Goal: Transaction & Acquisition: Purchase product/service

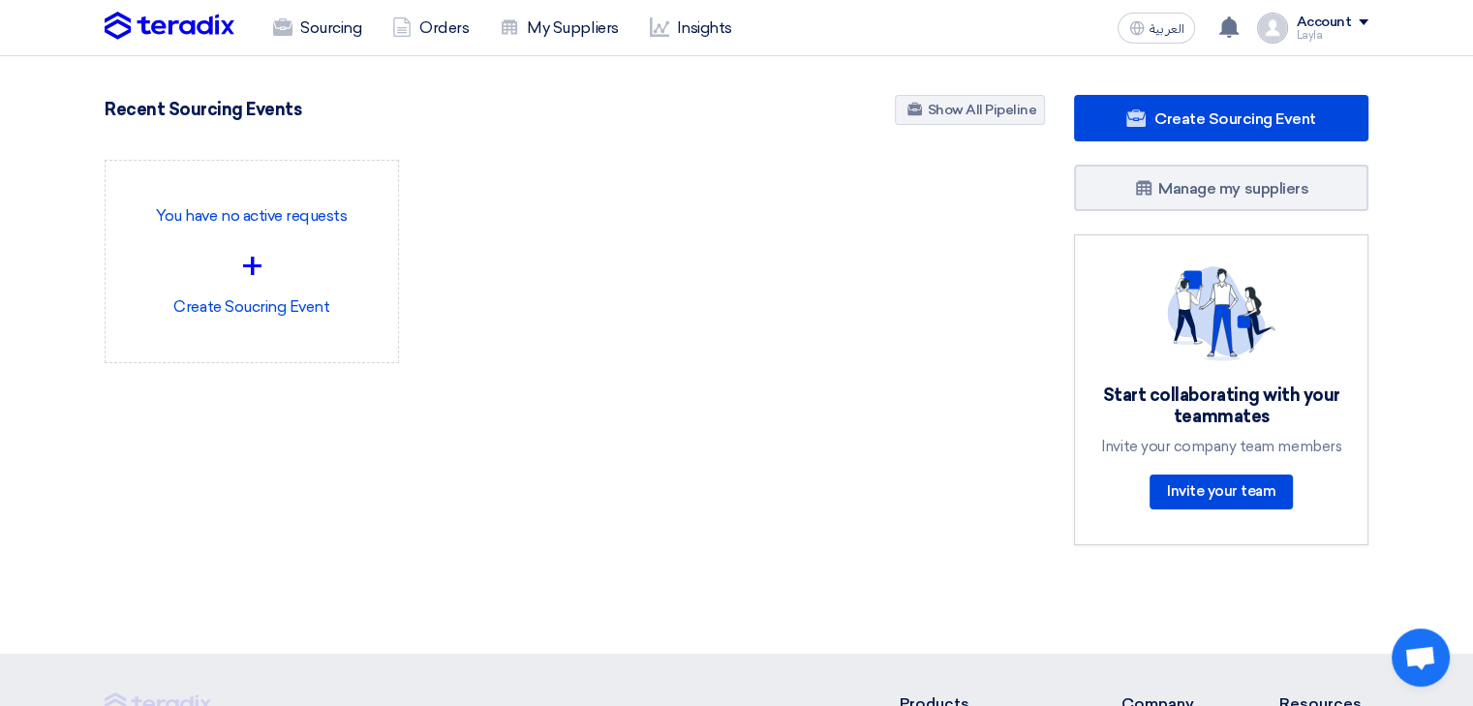
click at [960, 26] on div "Sourcing Orders My Suppliers Insights العربية ع Congratulations! "Woven Jumbo B…" at bounding box center [736, 27] width 1292 height 55
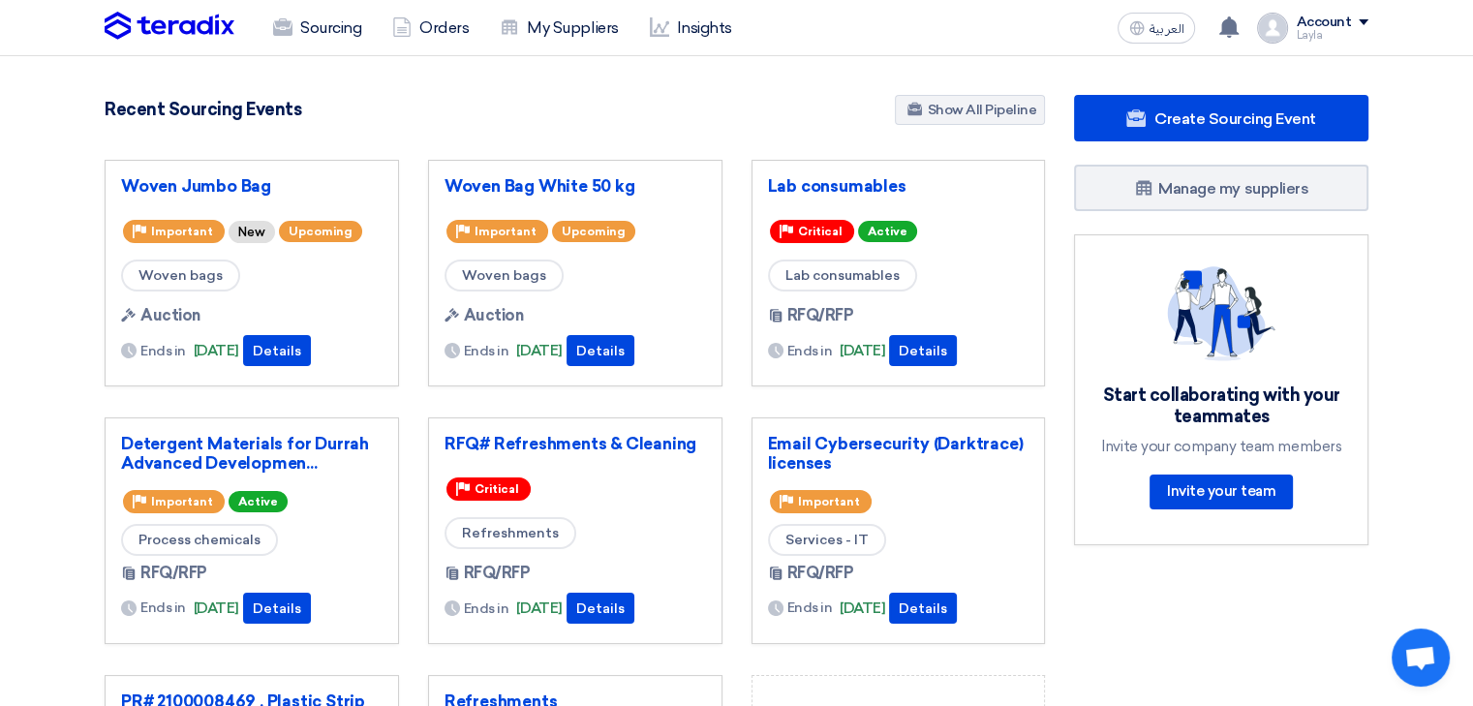
click at [353, 88] on section "5492 RFx remaining 17 Auctions remaining Create Sourcing Event" at bounding box center [736, 544] width 1473 height 977
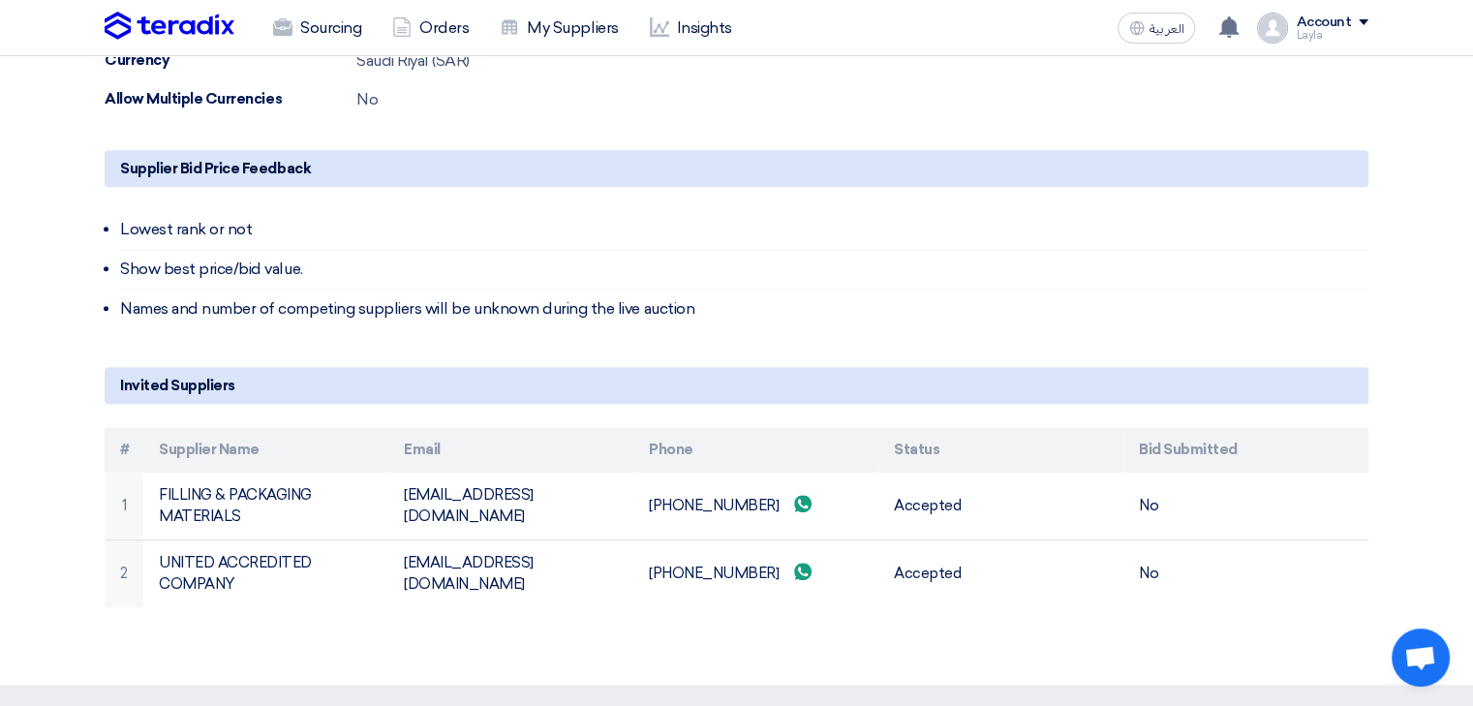
scroll to position [1162, 0]
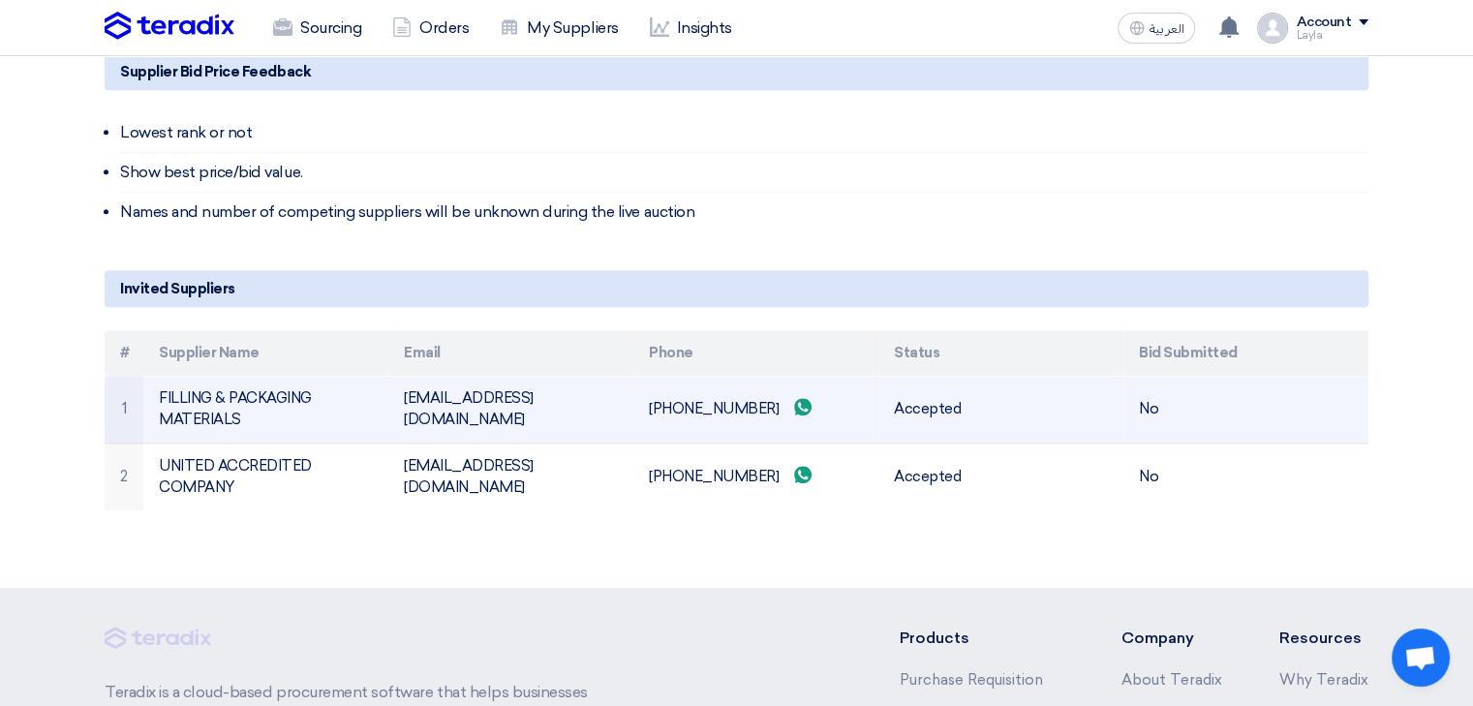
click at [452, 403] on td "laith@fipco.com.sa" at bounding box center [510, 410] width 245 height 68
copy tr "laith@fipco.com.sa"
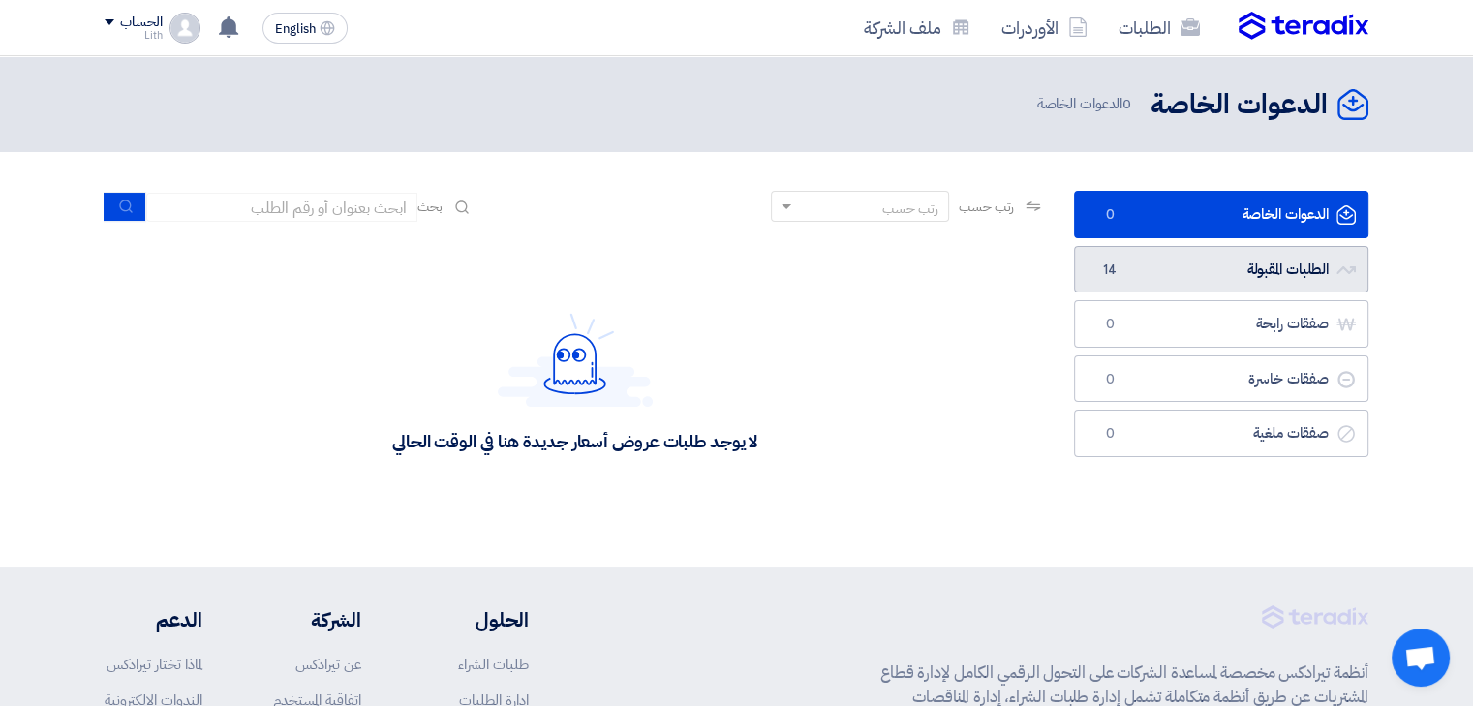
click at [1167, 281] on link "الطلبات المقبولة الطلبات المقبولة 14" at bounding box center [1221, 269] width 294 height 47
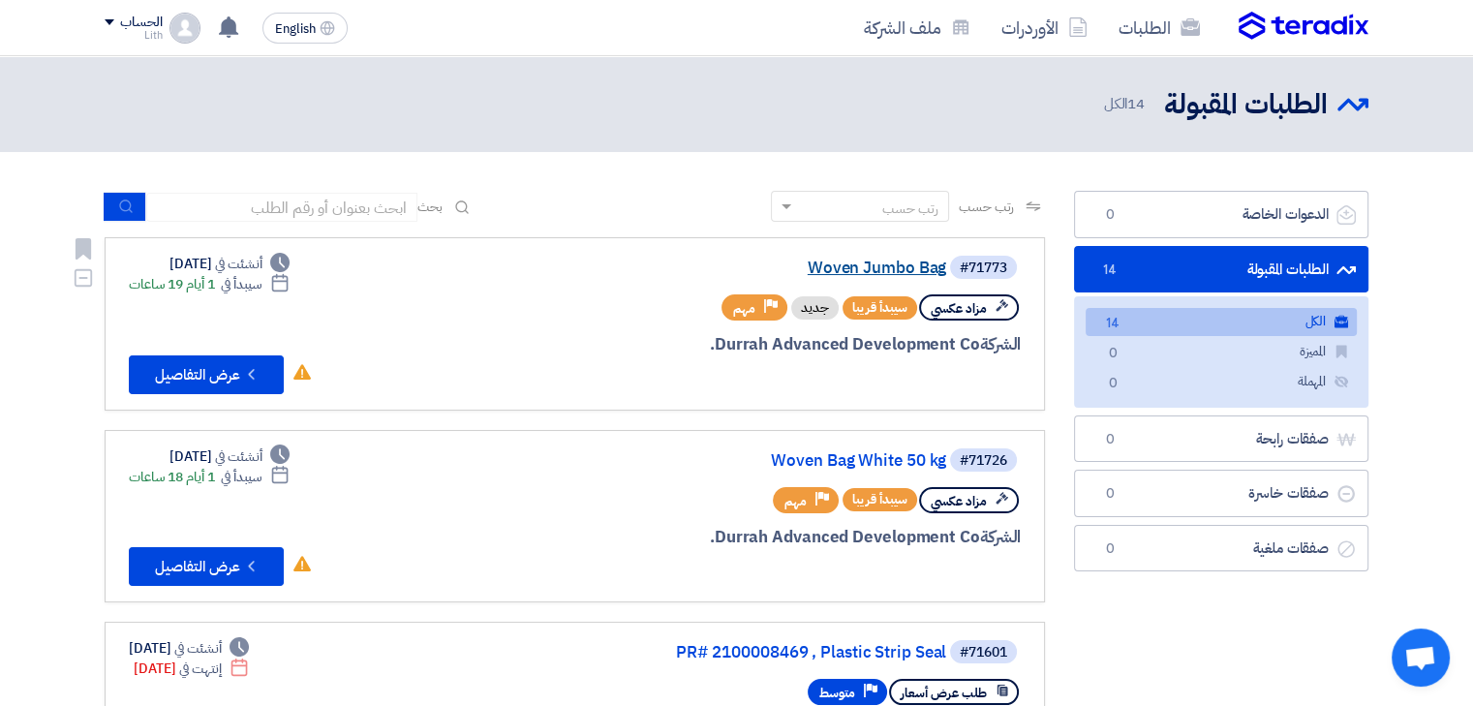
click at [863, 271] on link "Woven Jumbo Bag" at bounding box center [752, 267] width 387 height 17
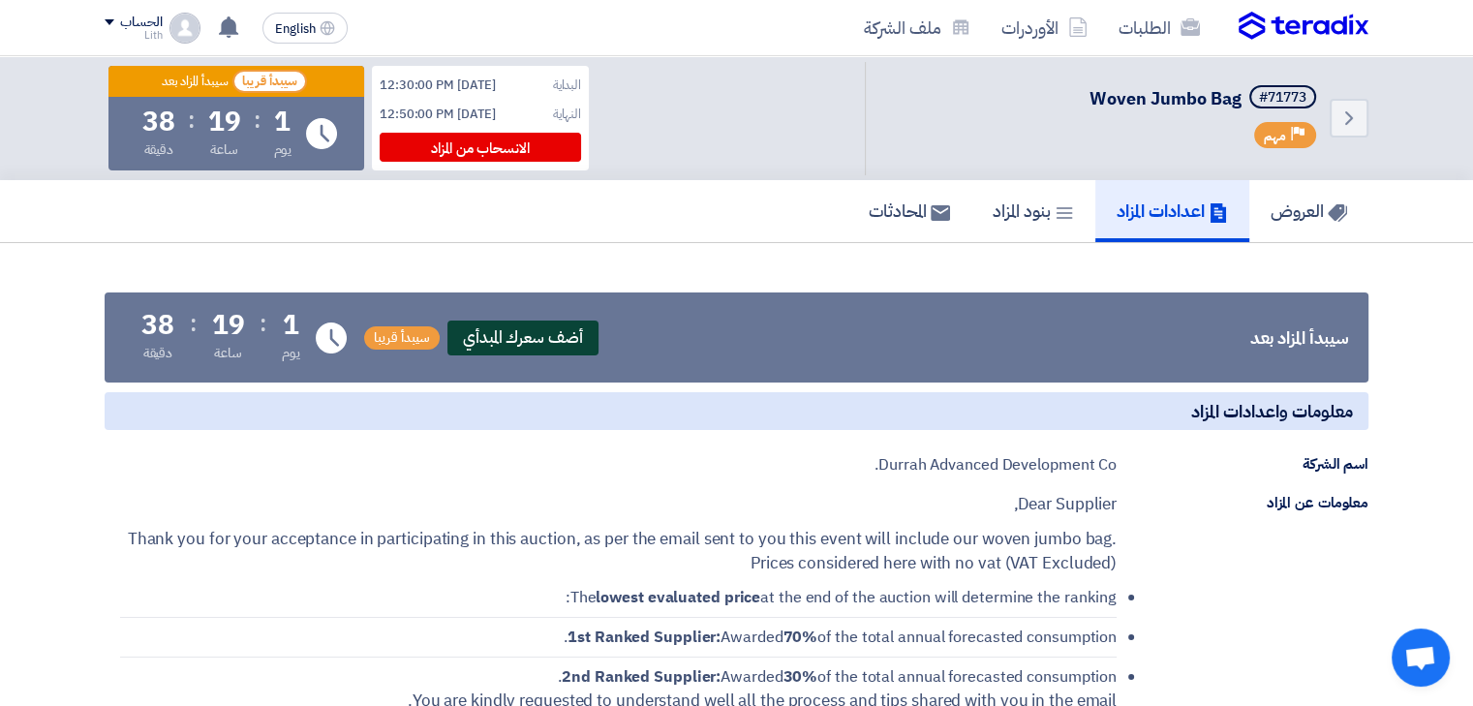
click at [562, 344] on span "أضف سعرك المبدأي" at bounding box center [522, 337] width 151 height 35
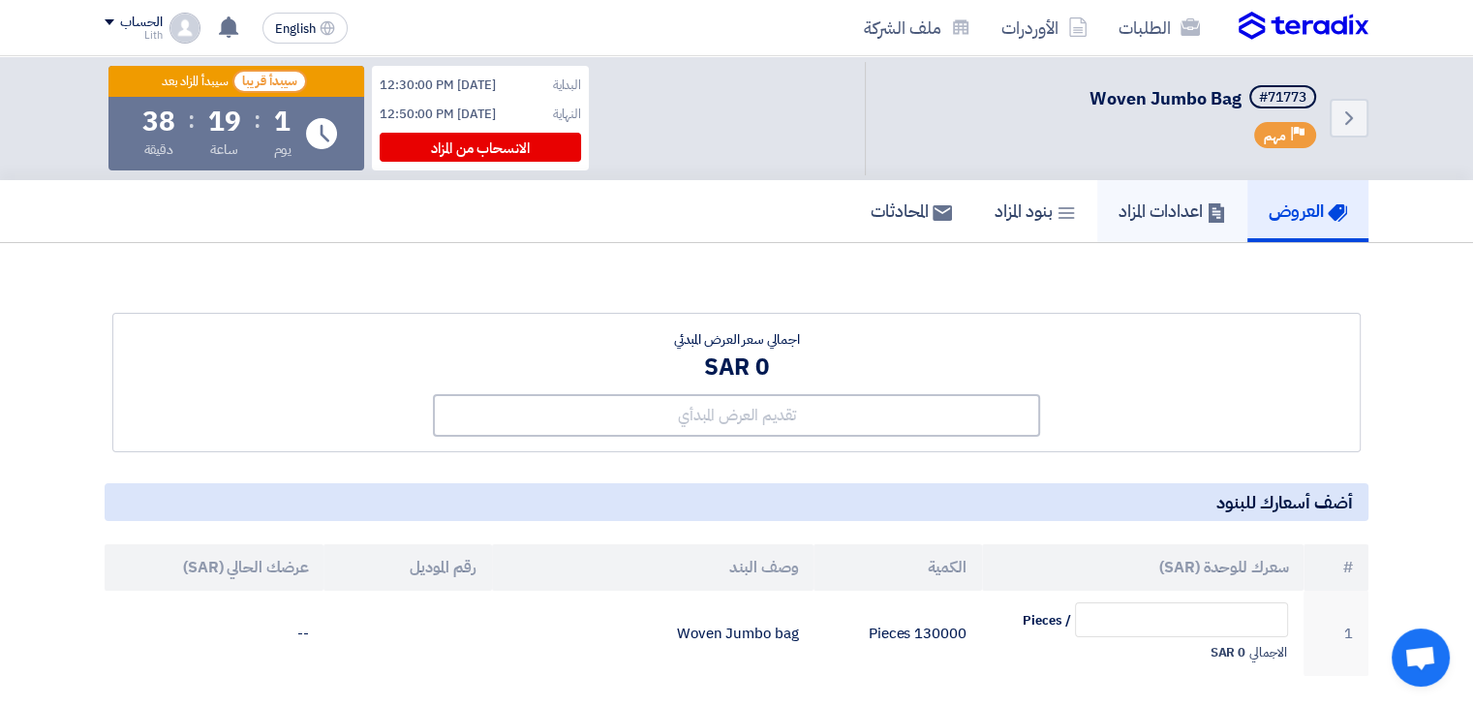
click at [1144, 225] on link "اعدادات المزاد" at bounding box center [1172, 211] width 150 height 62
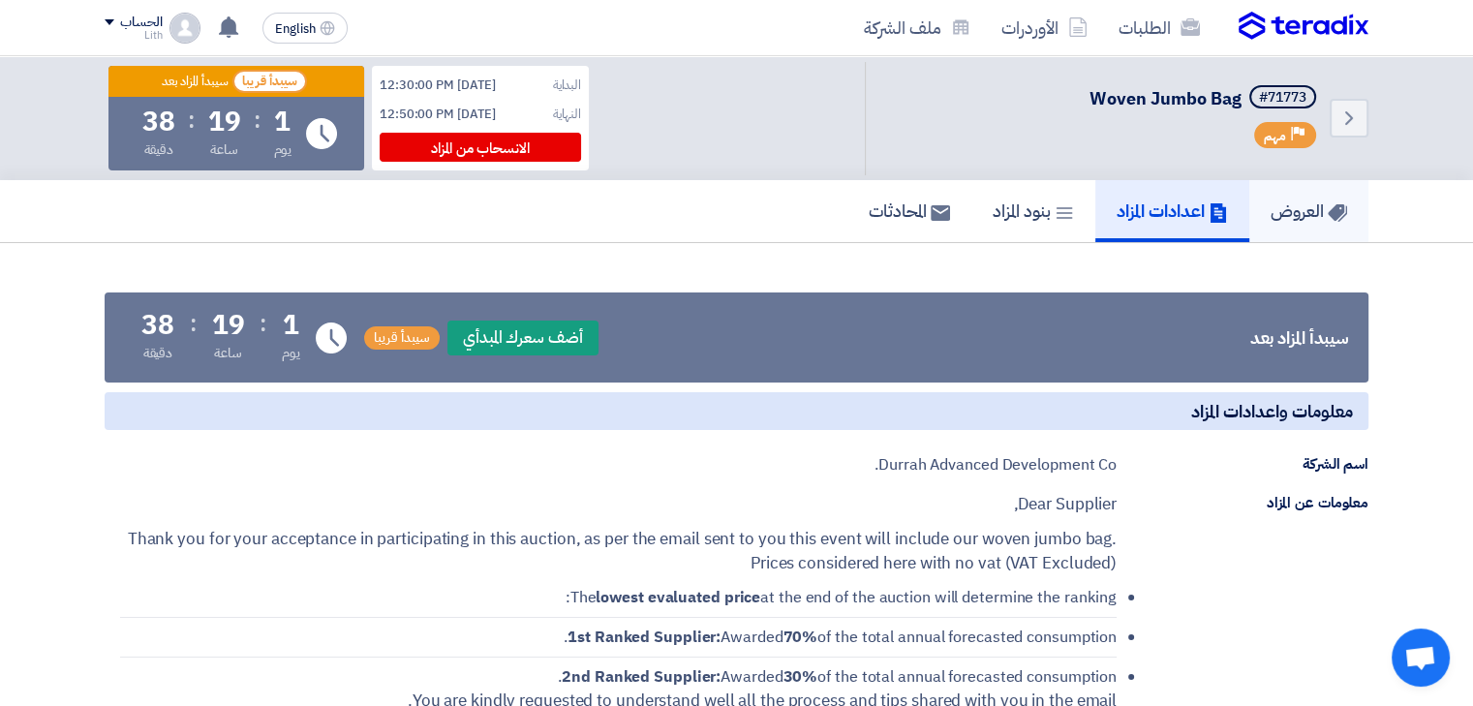
click at [1284, 213] on h5 "العروض" at bounding box center [1308, 210] width 76 height 22
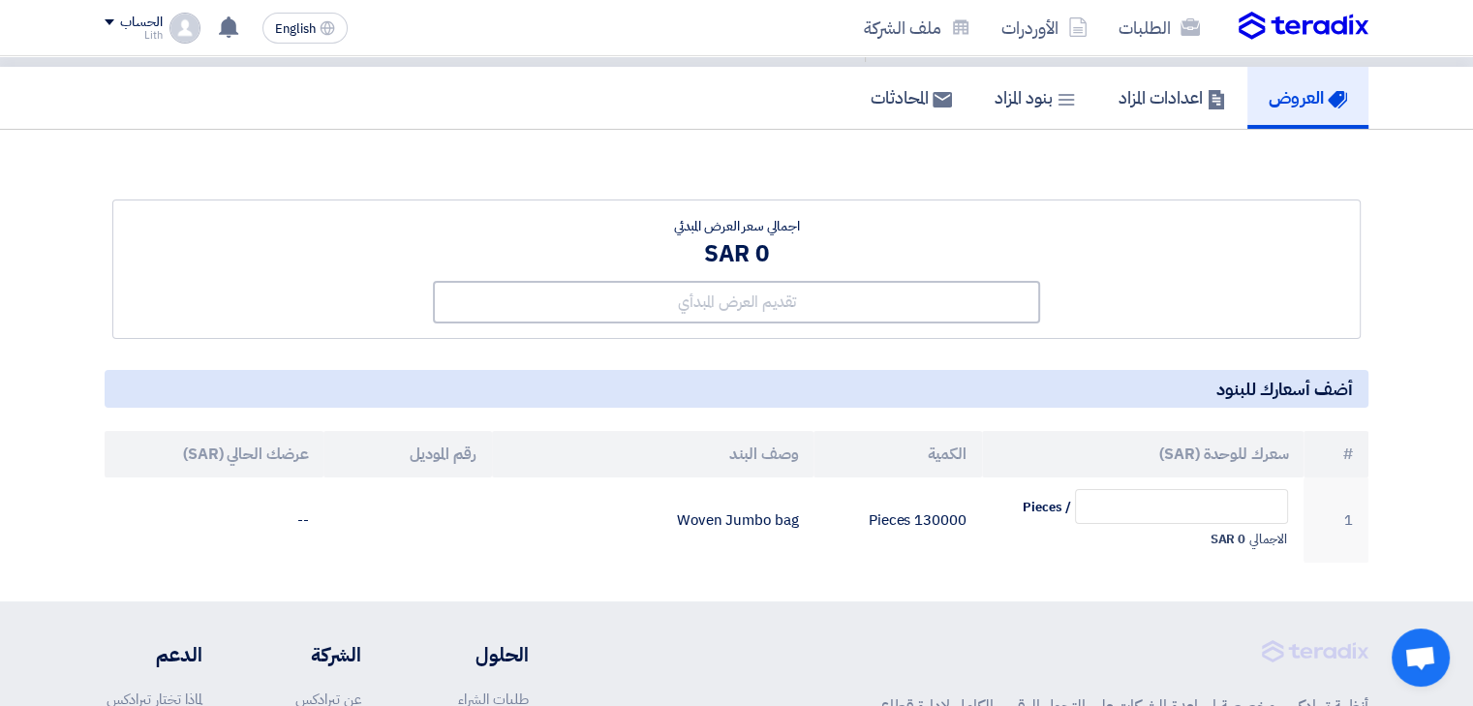
scroll to position [97, 0]
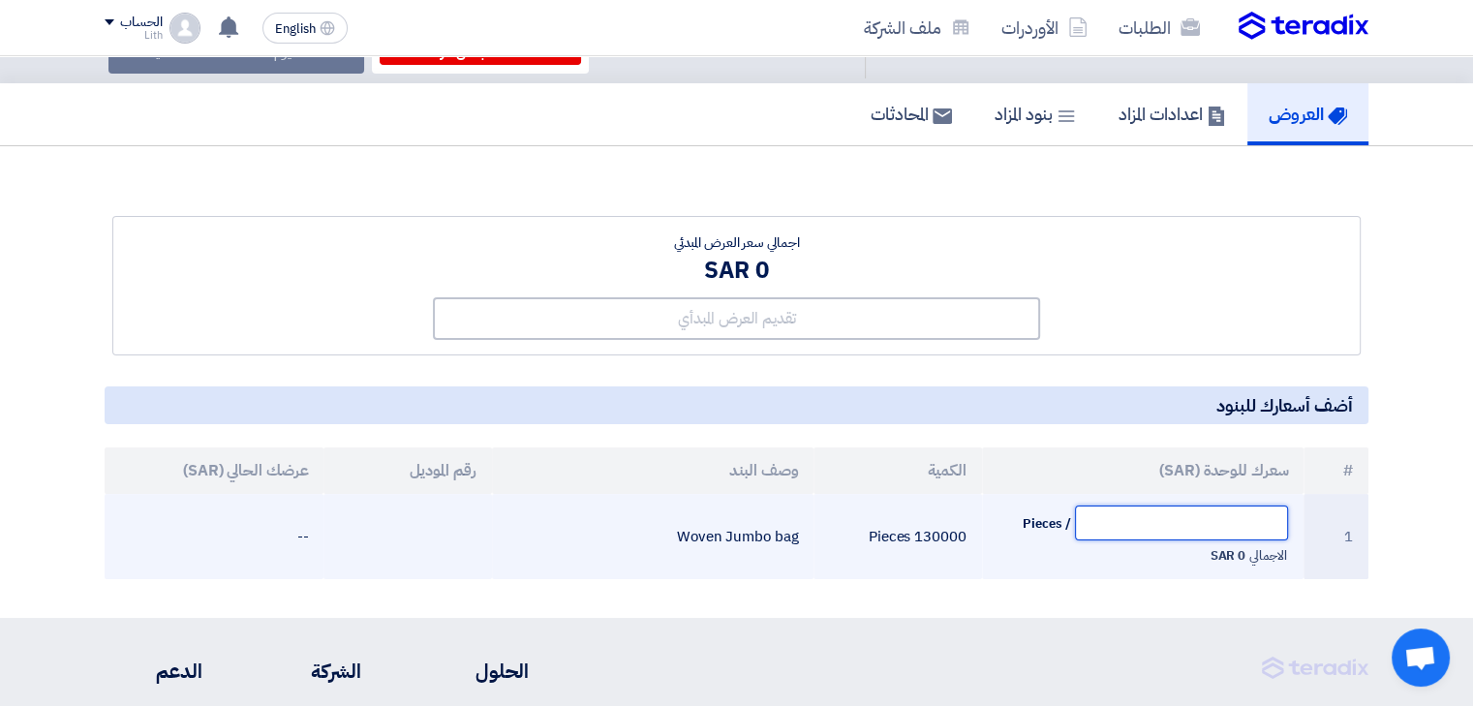
click at [1153, 525] on input "text" at bounding box center [1182, 522] width 214 height 35
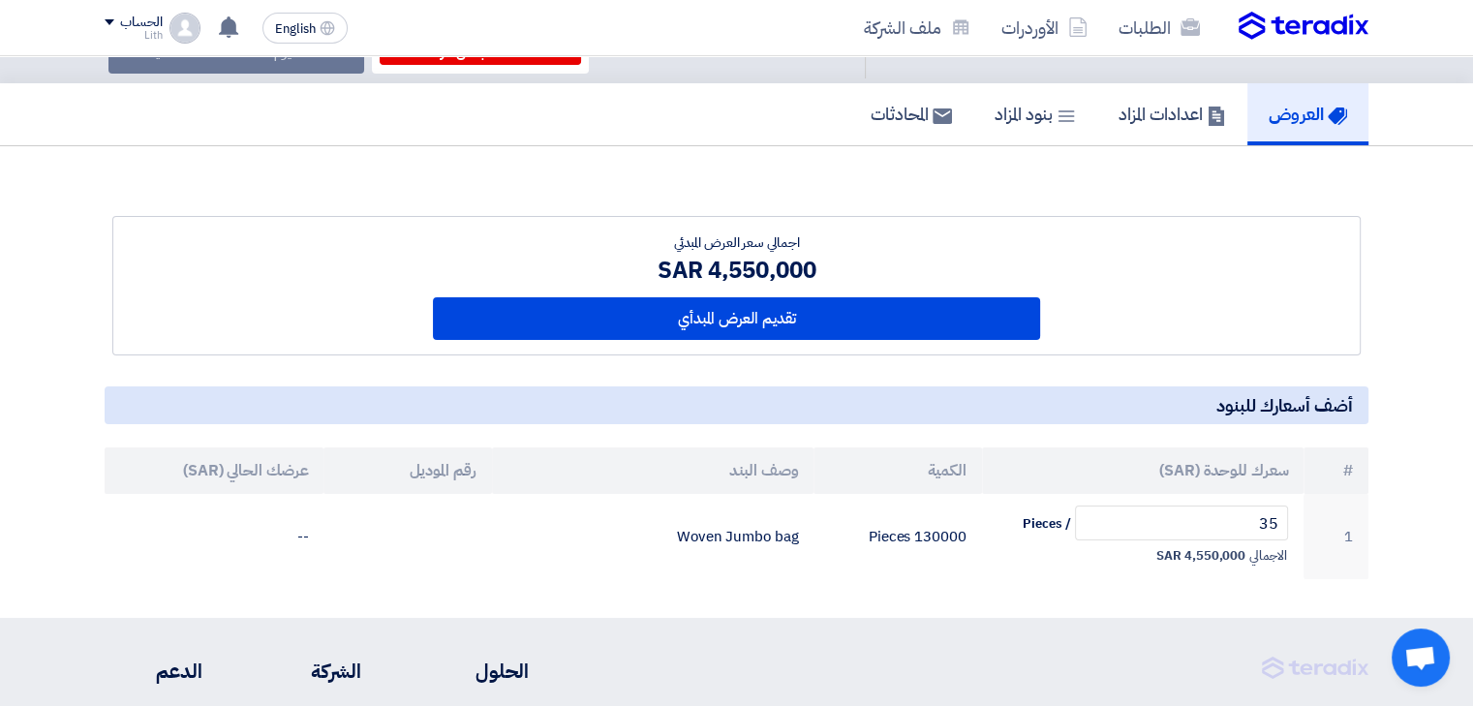
click at [1192, 368] on div "اجمالي سعر العرض المبدئي 4,550,000 SAR تقديم العرض المبدأي" at bounding box center [736, 397] width 1263 height 363
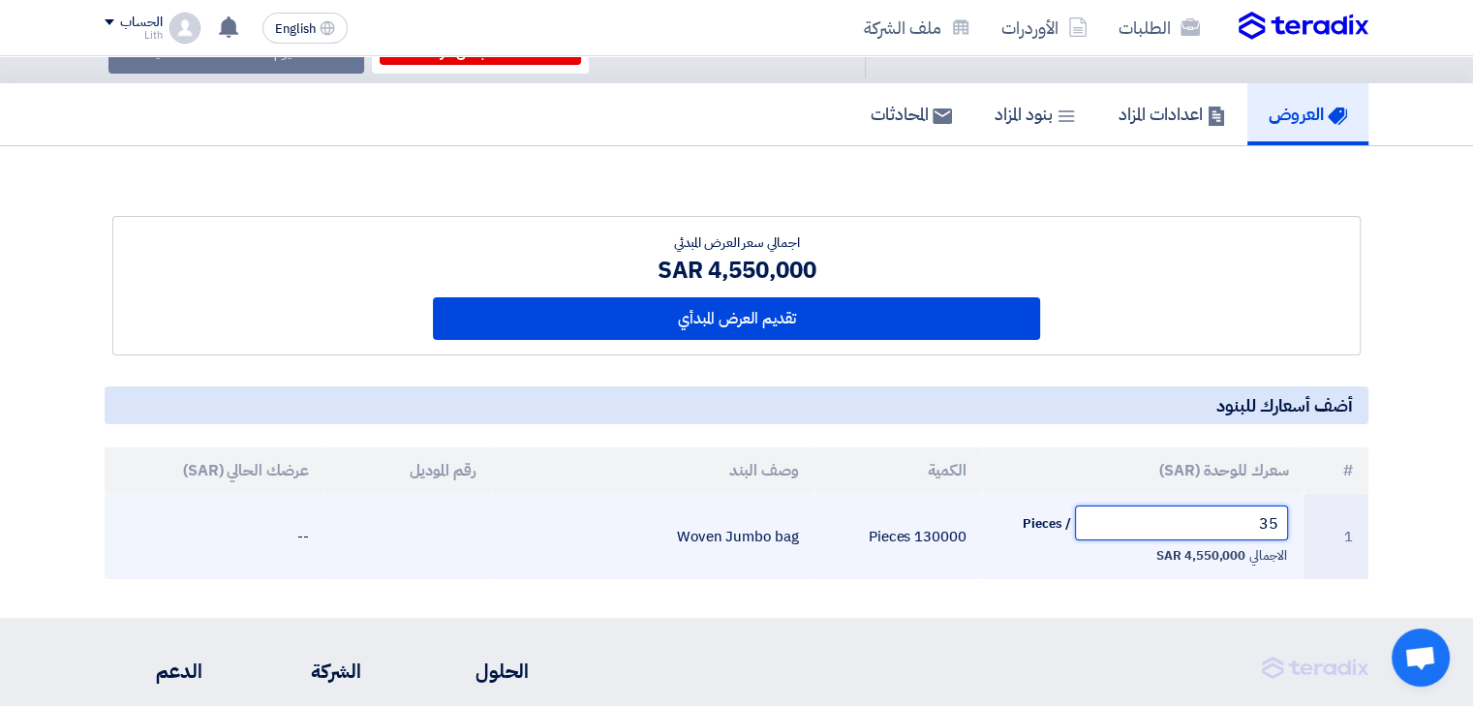
click at [1228, 529] on input "35" at bounding box center [1182, 522] width 214 height 35
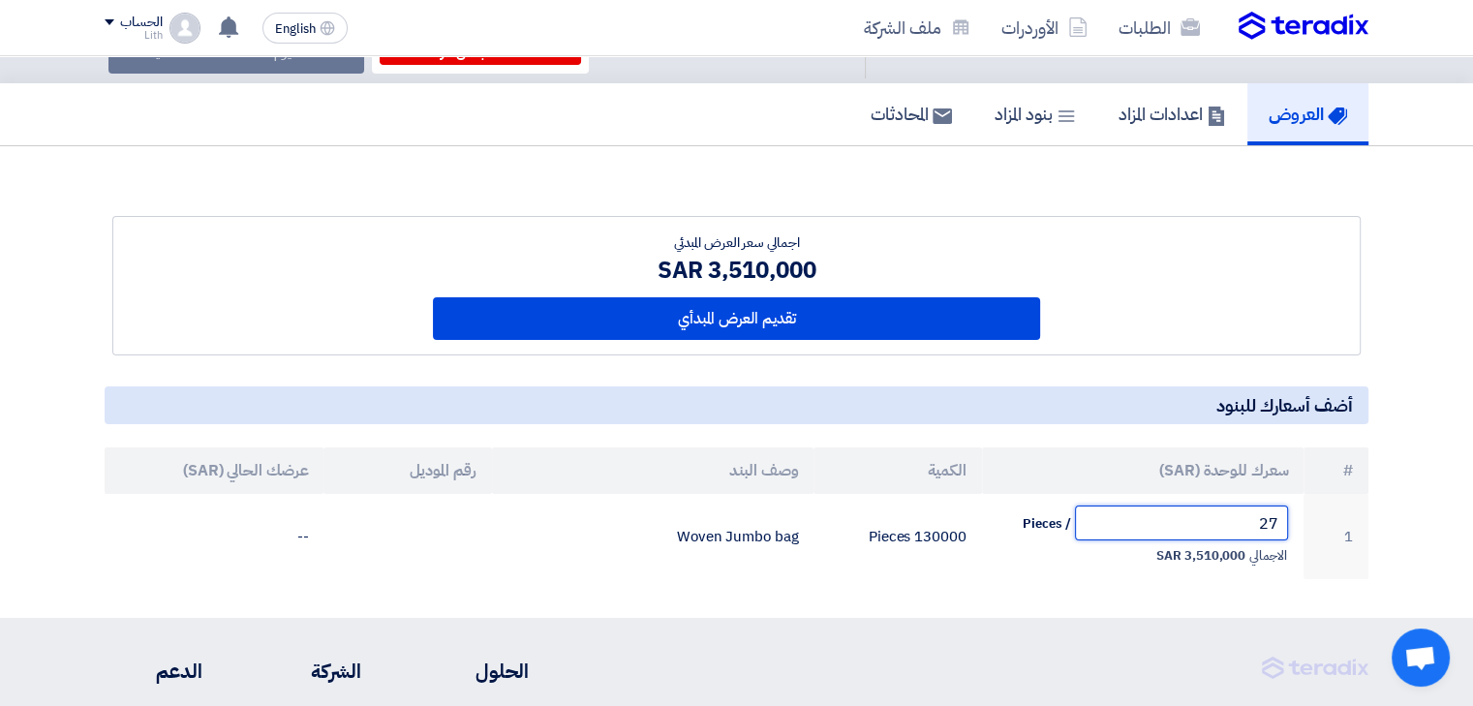
type input "27"
click at [1230, 365] on div "اجمالي سعر العرض المبدئي 3,510,000 SAR تقديم العرض المبدأي" at bounding box center [736, 397] width 1263 height 363
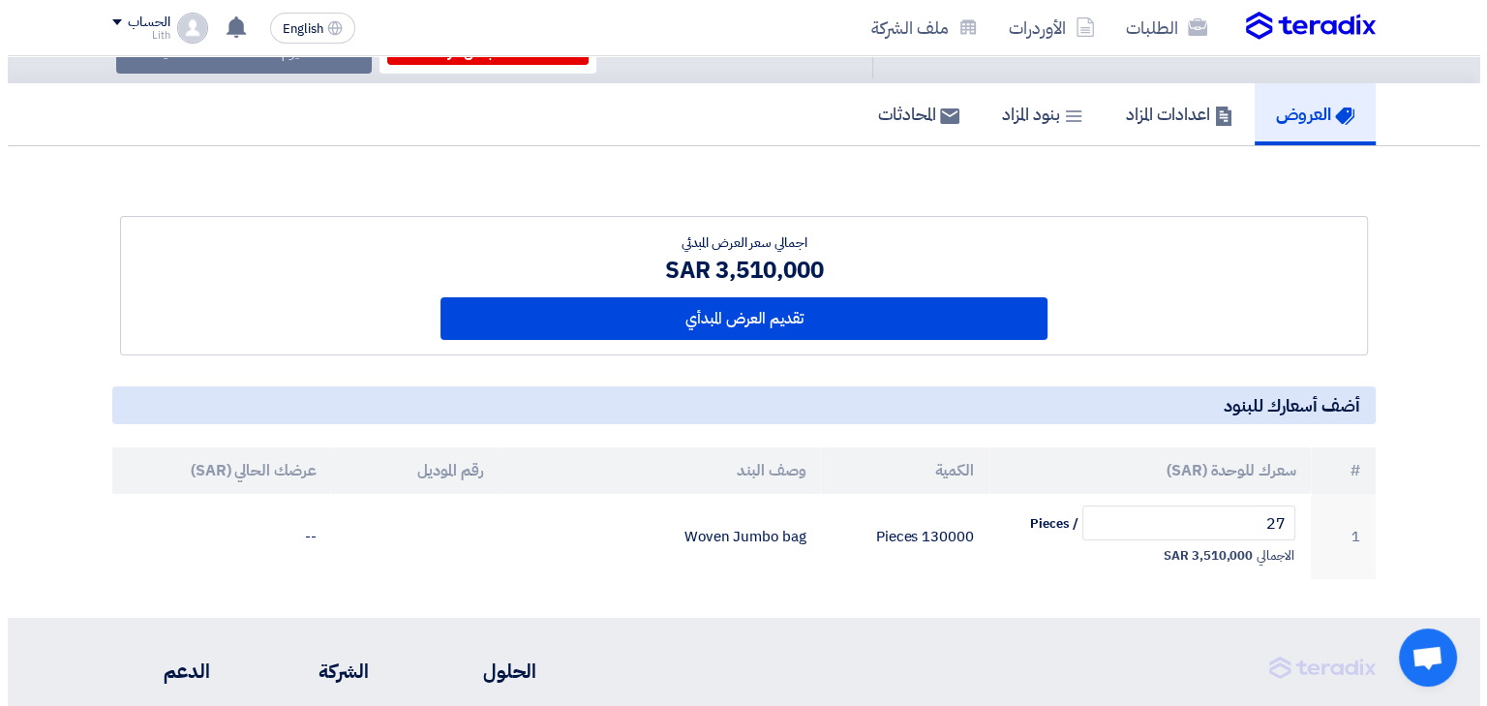
scroll to position [0, 0]
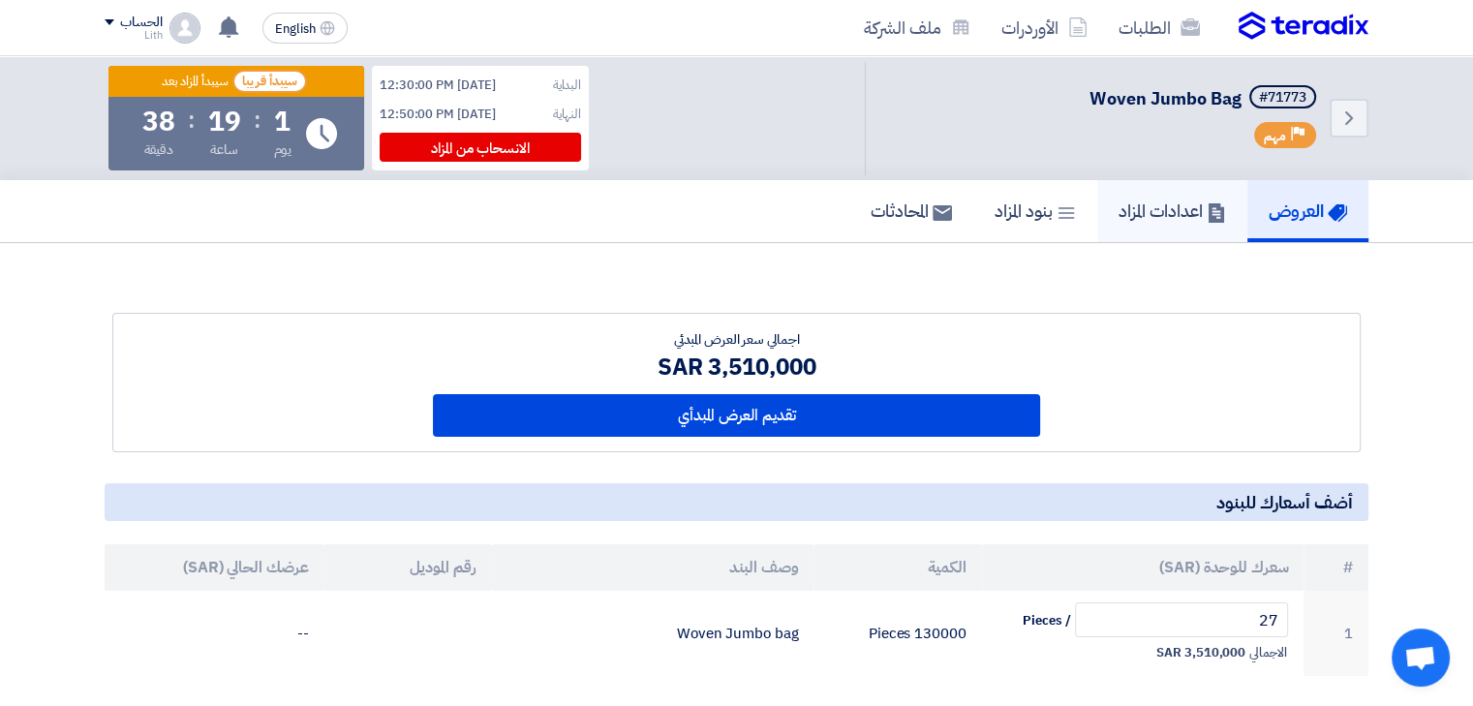
click at [1194, 189] on link "اعدادات المزاد" at bounding box center [1172, 211] width 150 height 62
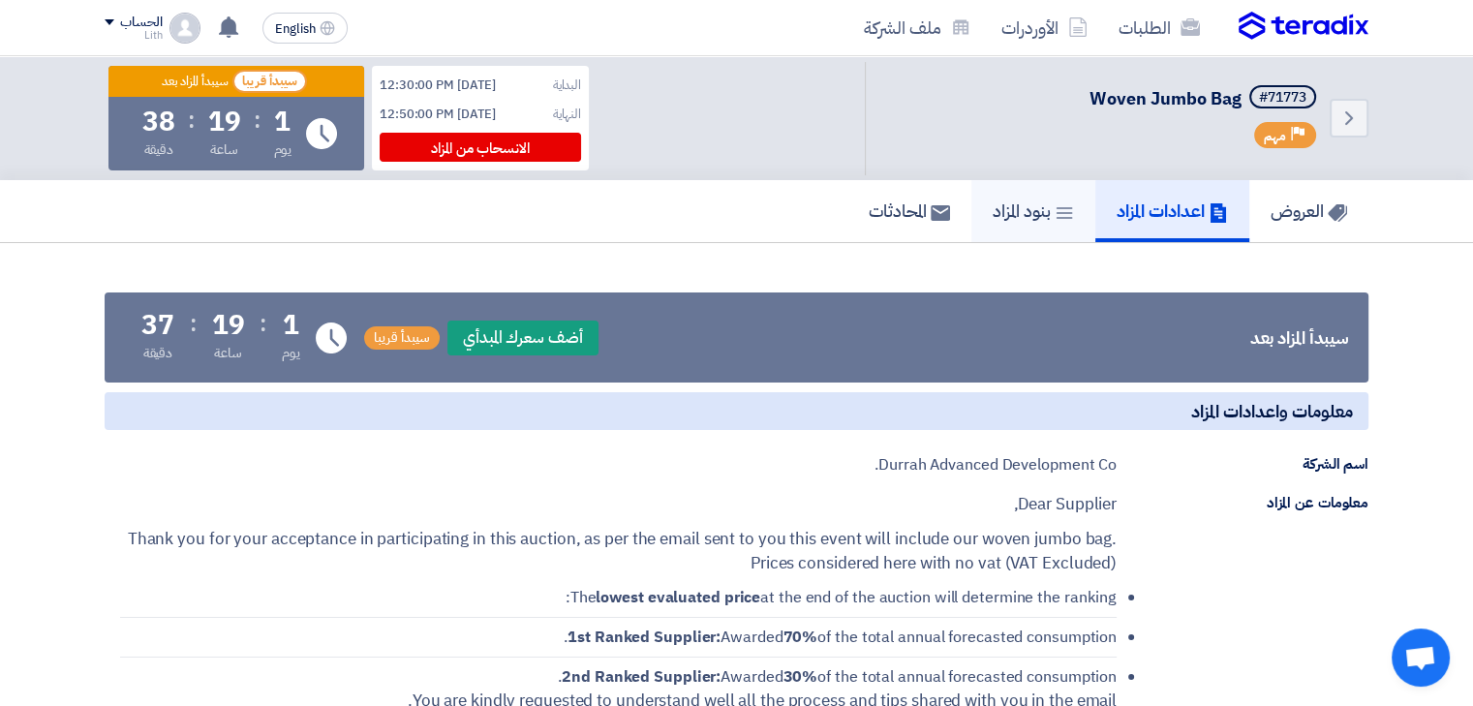
click at [1056, 207] on use at bounding box center [1064, 213] width 16 height 12
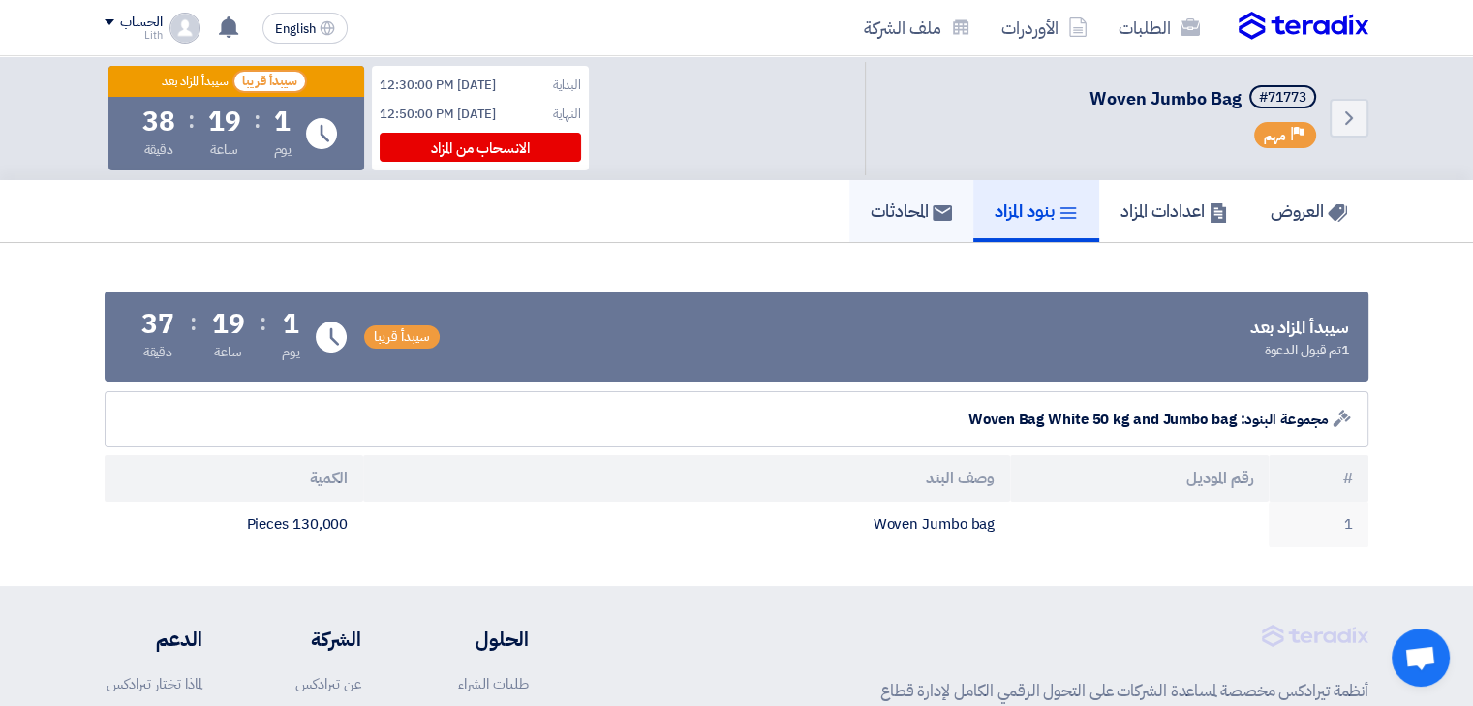
click at [932, 215] on use at bounding box center [941, 212] width 19 height 15
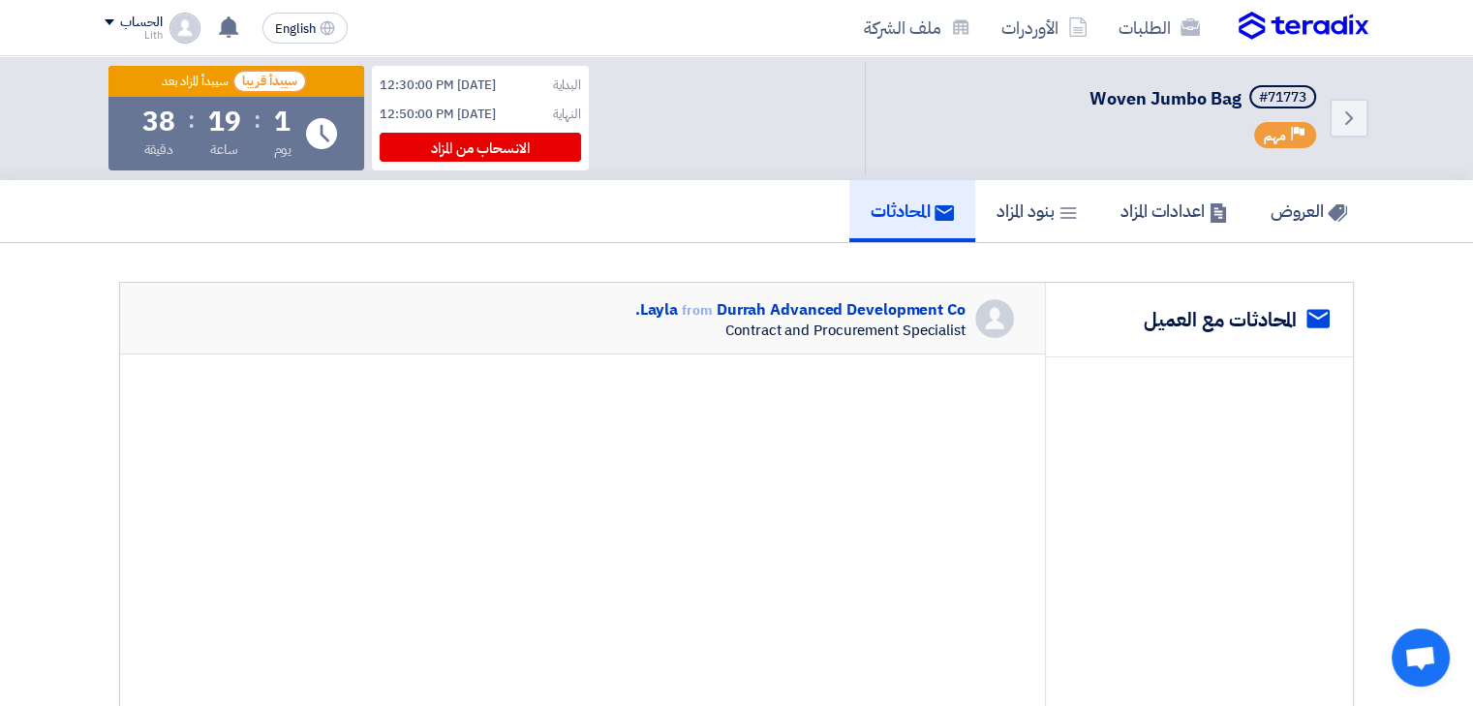
click at [1324, 24] on img at bounding box center [1303, 26] width 130 height 29
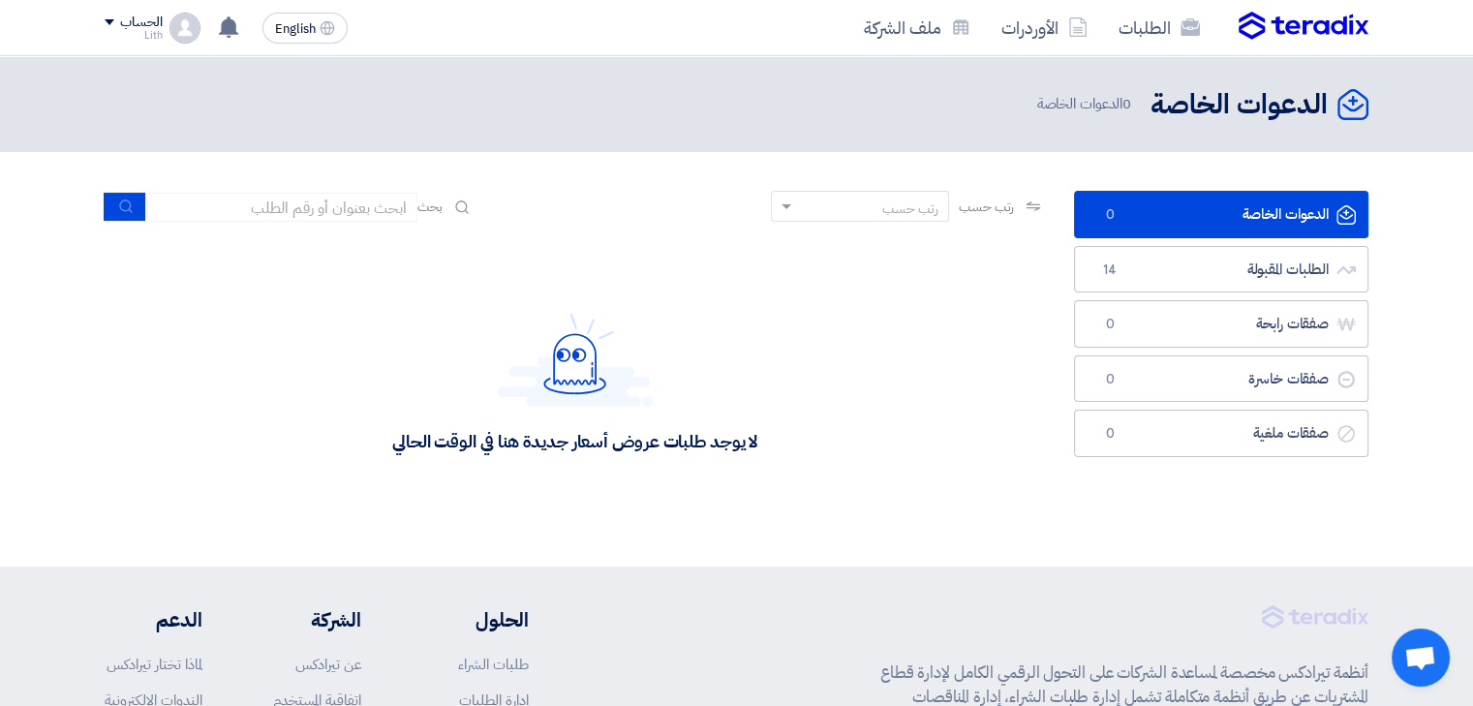
click at [127, 28] on div "الحساب" at bounding box center [141, 23] width 42 height 16
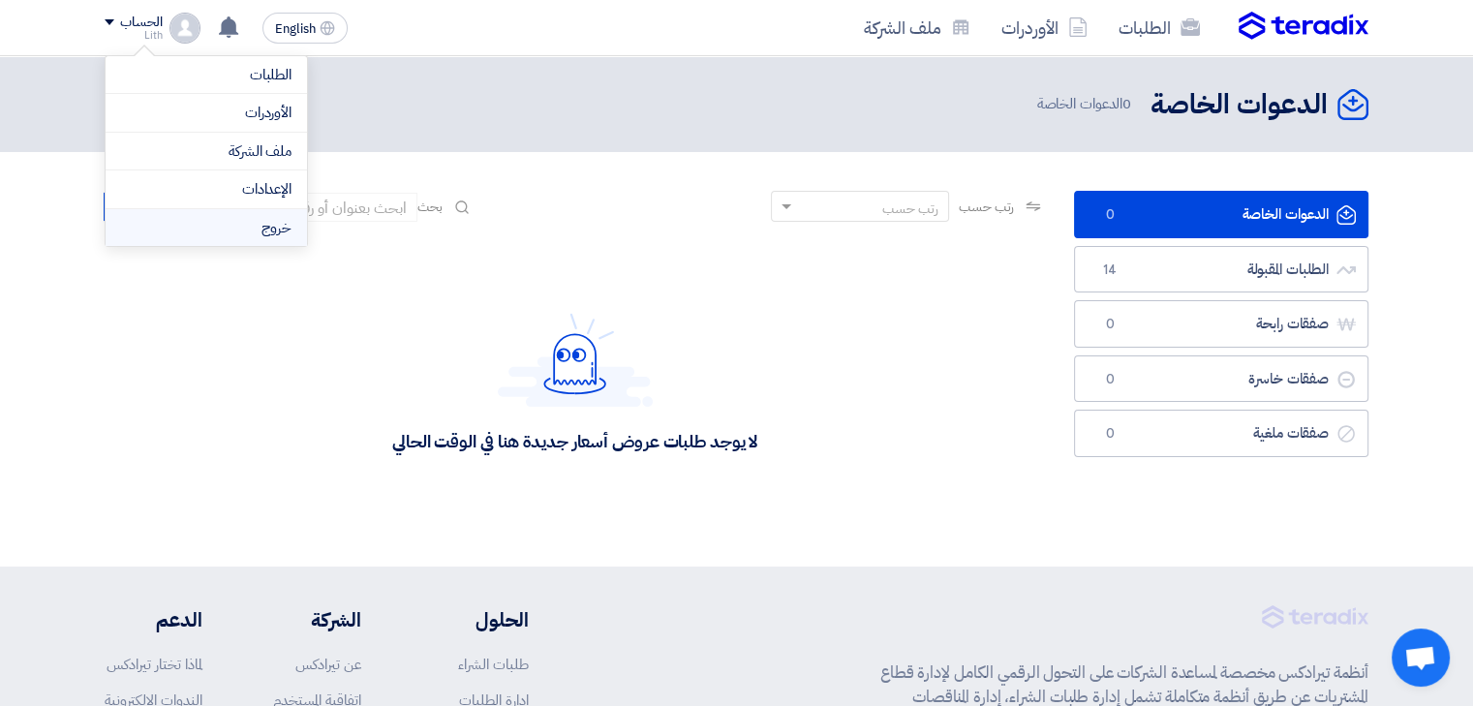
click at [228, 225] on li "خروج" at bounding box center [206, 228] width 201 height 38
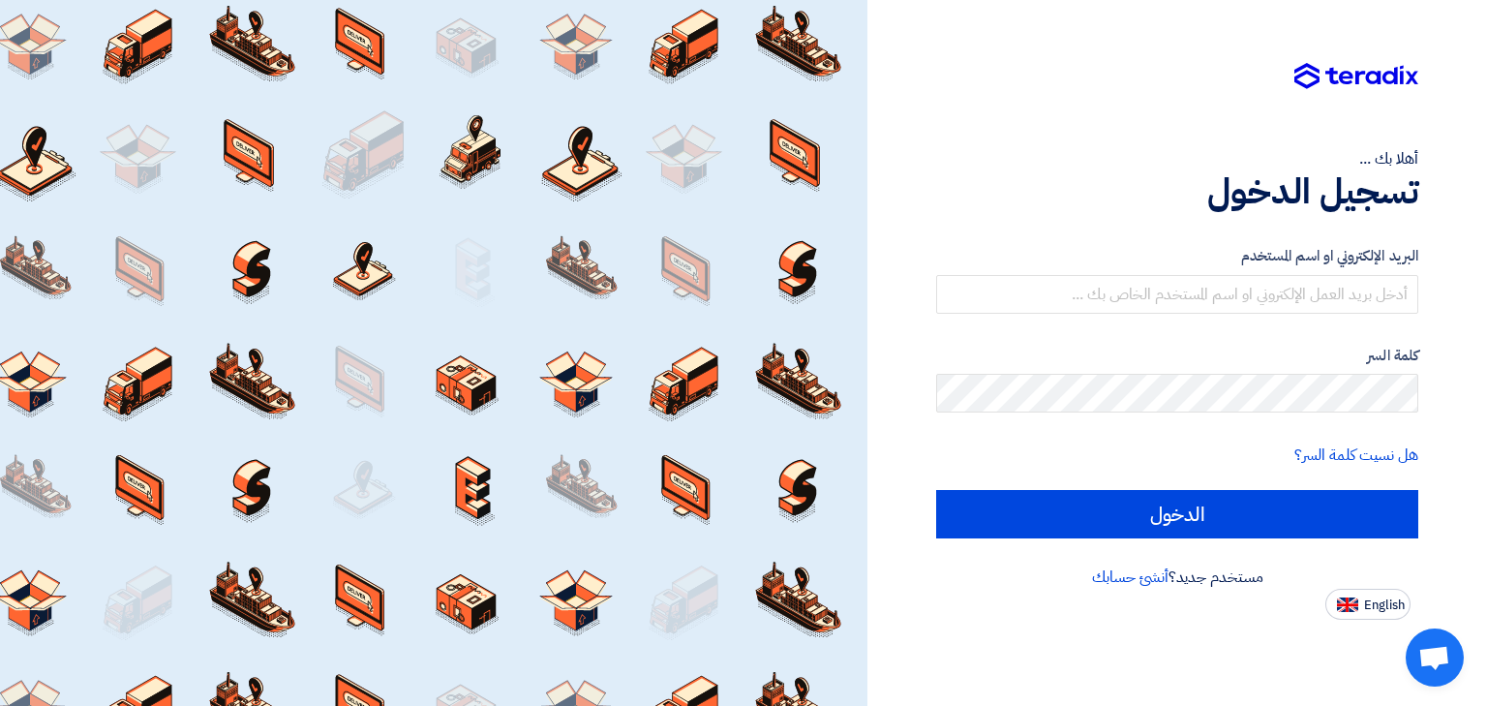
click at [993, 206] on h1 "تسجيل الدخول" at bounding box center [1177, 191] width 482 height 43
